Goal: Information Seeking & Learning: Learn about a topic

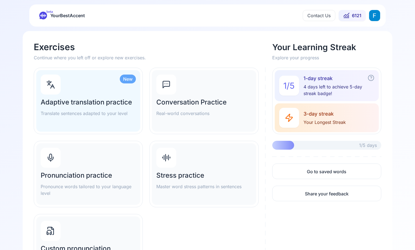
click at [103, 182] on div "Pronunciation practice Pronounce words tailored to your language level" at bounding box center [88, 183] width 95 height 25
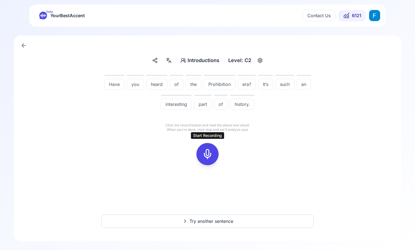
click at [203, 150] on icon at bounding box center [207, 153] width 11 height 11
click at [235, 145] on icon at bounding box center [233, 144] width 6 height 6
click at [209, 153] on icon at bounding box center [207, 153] width 11 height 11
click at [208, 152] on icon at bounding box center [207, 153] width 11 height 11
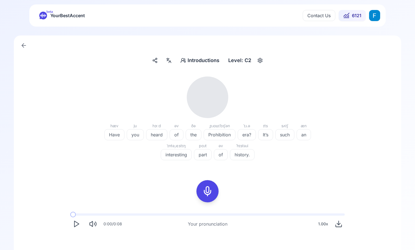
click at [73, 222] on icon "Play" at bounding box center [77, 224] width 8 height 8
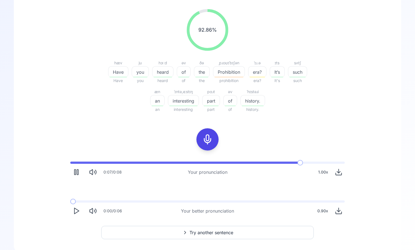
scroll to position [79, 0]
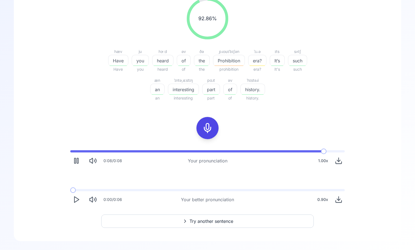
click at [76, 197] on icon "Play" at bounding box center [77, 200] width 8 height 8
click at [75, 199] on icon "Pause" at bounding box center [77, 200] width 8 height 8
click at [74, 158] on polygon "Play" at bounding box center [76, 161] width 4 height 6
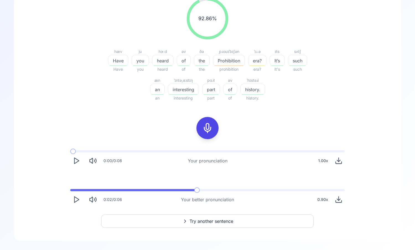
click at [77, 160] on icon "Play" at bounding box center [77, 161] width 8 height 8
click at [74, 198] on polygon "Play" at bounding box center [76, 200] width 4 height 6
drag, startPoint x: 77, startPoint y: 188, endPoint x: 73, endPoint y: 188, distance: 4.2
click at [73, 188] on div "0:03 / 0:06 Your better pronunciation 0.90 x" at bounding box center [208, 196] width 284 height 25
click at [70, 189] on span at bounding box center [151, 190] width 163 height 2
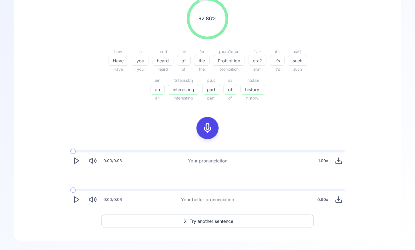
click at [200, 220] on span "Try another sentence" at bounding box center [212, 221] width 44 height 7
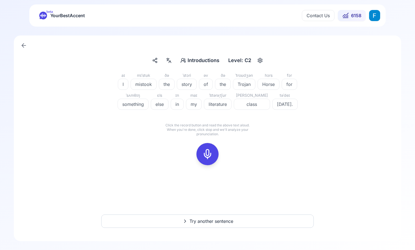
click at [211, 150] on icon at bounding box center [207, 153] width 11 height 11
click at [210, 153] on icon at bounding box center [207, 153] width 11 height 11
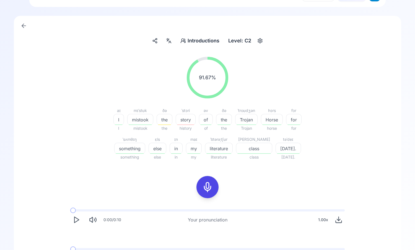
scroll to position [26, 0]
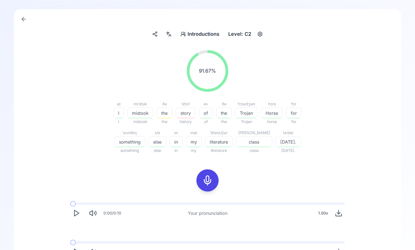
click at [78, 213] on polygon "Play" at bounding box center [76, 213] width 4 height 6
click at [70, 204] on span at bounding box center [135, 203] width 131 height 2
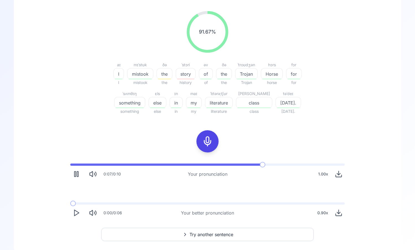
scroll to position [67, 0]
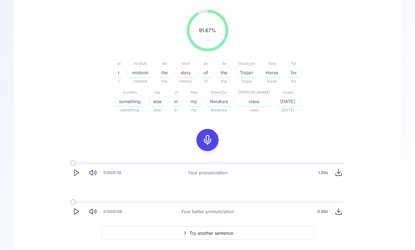
click at [78, 169] on icon "Play" at bounding box center [77, 173] width 8 height 8
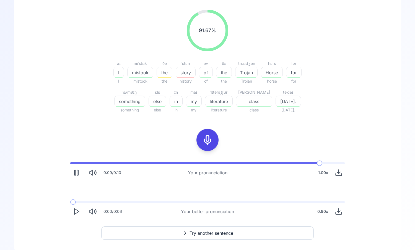
click at [202, 140] on icon at bounding box center [207, 139] width 11 height 11
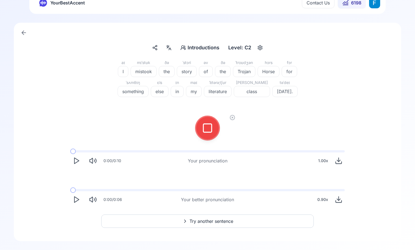
click at [205, 122] on div at bounding box center [207, 128] width 13 height 22
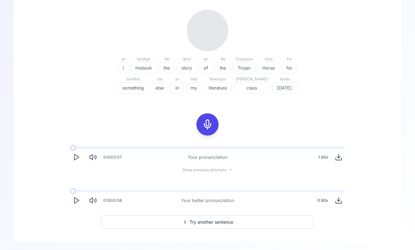
click at [69, 155] on div "0:00 / 0:07 Your pronunciation 1.00 x" at bounding box center [208, 154] width 284 height 25
click at [76, 155] on icon "Play" at bounding box center [77, 157] width 8 height 8
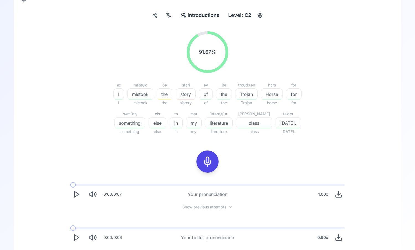
scroll to position [48, 0]
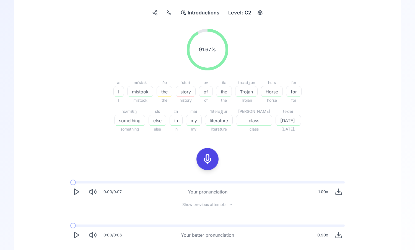
click at [81, 187] on div "0:00 / 0:07" at bounding box center [96, 192] width 52 height 12
click at [78, 190] on icon "Play" at bounding box center [77, 192] width 8 height 8
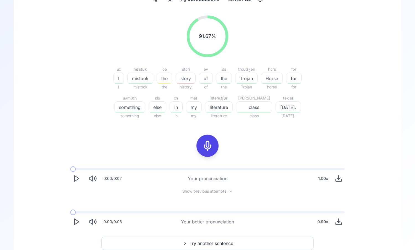
scroll to position [62, 0]
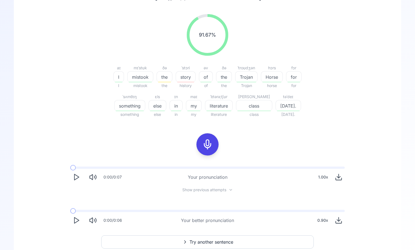
click at [76, 181] on icon "Play" at bounding box center [77, 177] width 8 height 8
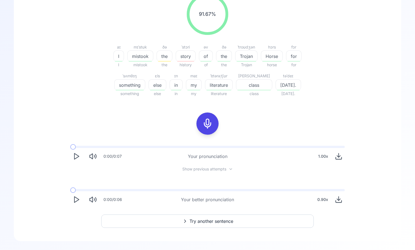
click at [189, 220] on button "Try another sentence" at bounding box center [207, 220] width 213 height 13
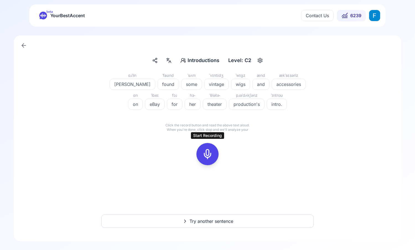
click at [209, 150] on icon at bounding box center [207, 153] width 11 height 11
click at [218, 153] on div at bounding box center [208, 153] width 44 height 35
click at [212, 160] on div at bounding box center [207, 154] width 13 height 22
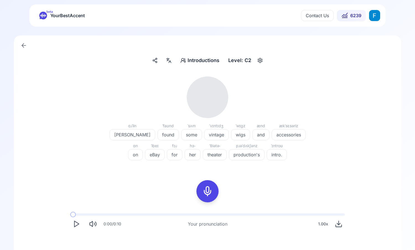
click at [79, 226] on icon "Play" at bounding box center [77, 224] width 8 height 8
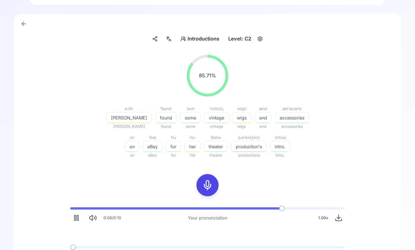
scroll to position [24, 0]
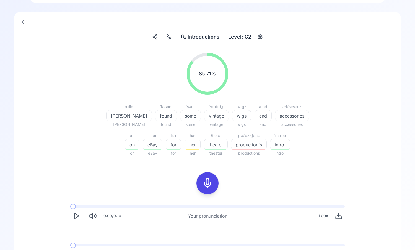
click at [80, 214] on icon "Play" at bounding box center [77, 216] width 8 height 8
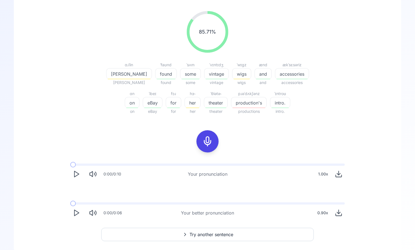
scroll to position [59, 0]
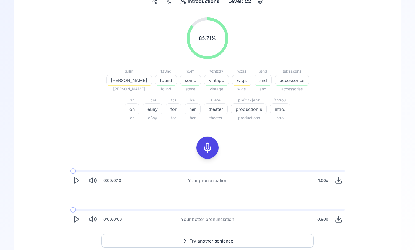
click at [77, 182] on icon "Play" at bounding box center [77, 180] width 8 height 8
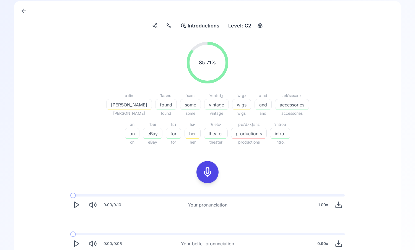
scroll to position [0, 0]
